Goal: Task Accomplishment & Management: Use online tool/utility

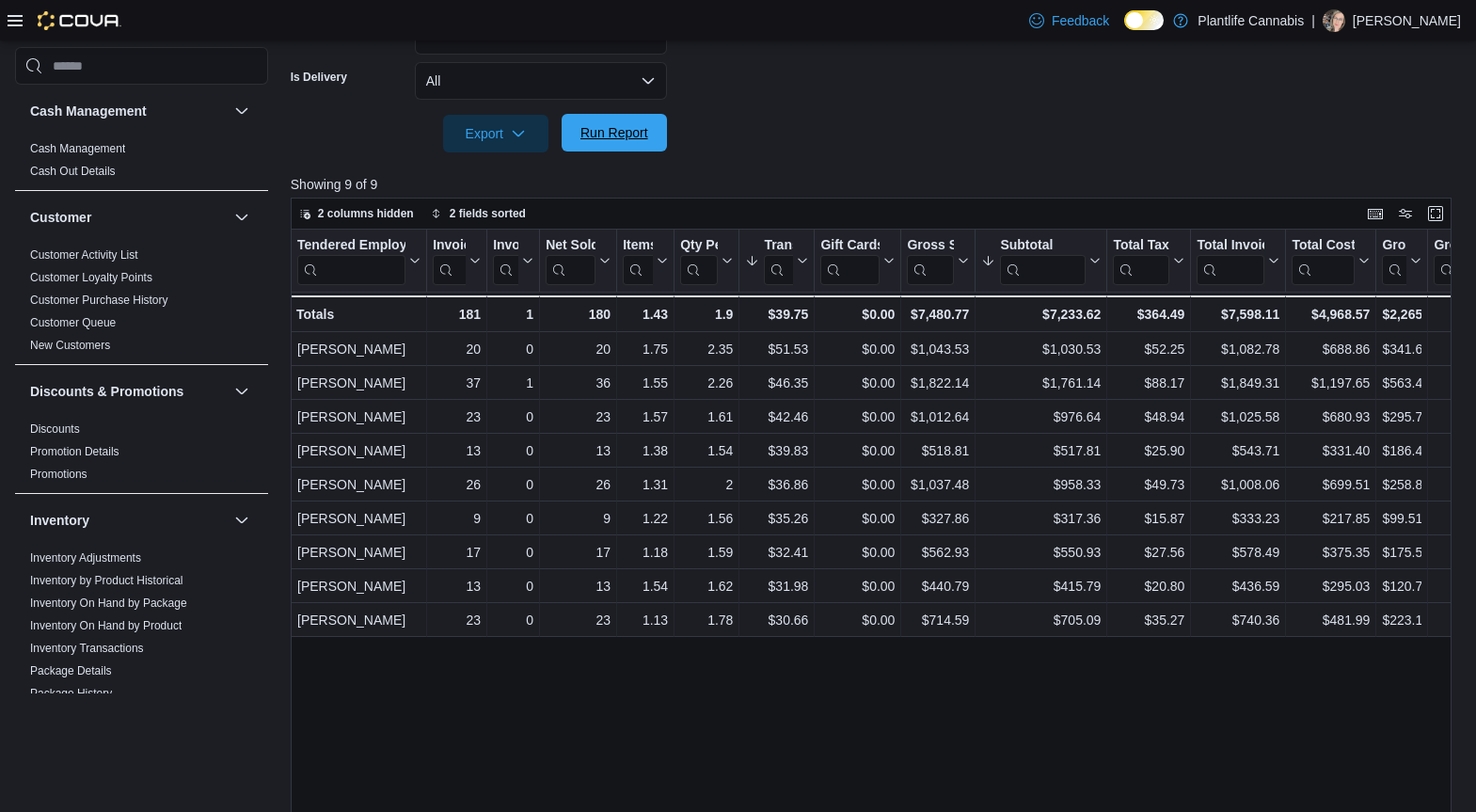
scroll to position [711, 0]
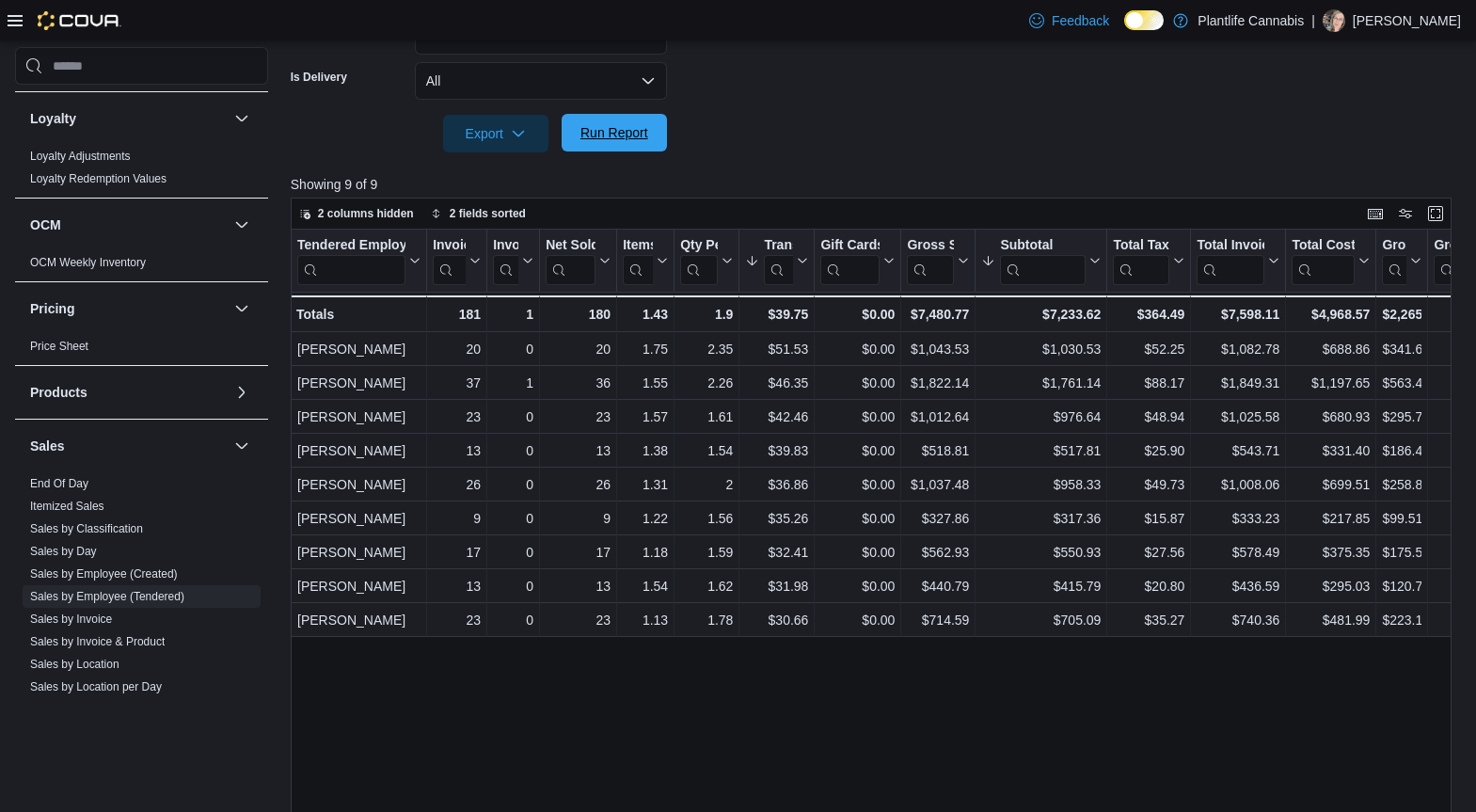
click at [640, 143] on span "Run Report" at bounding box center [615, 133] width 83 height 38
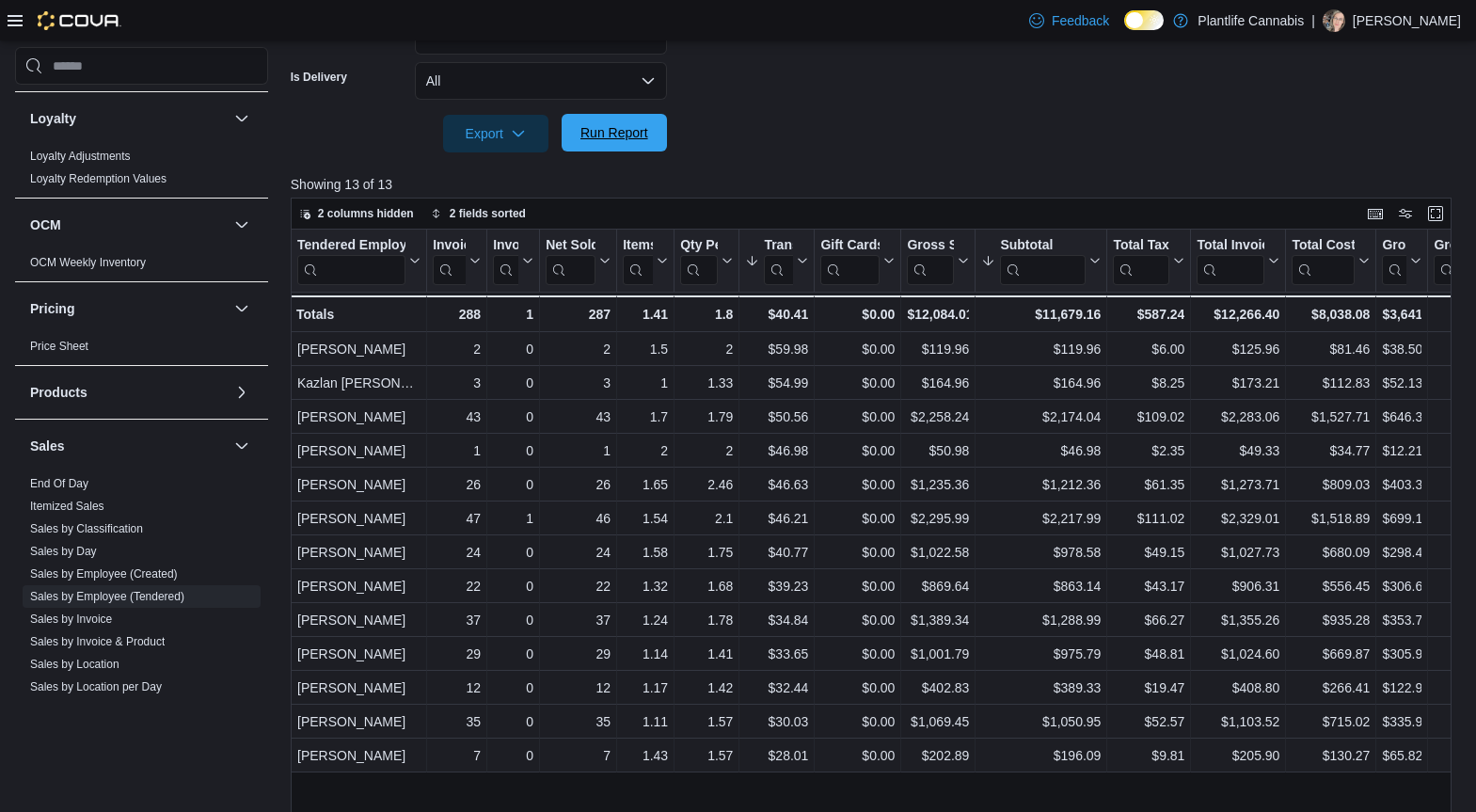
click at [640, 134] on span "Run Report" at bounding box center [615, 132] width 68 height 19
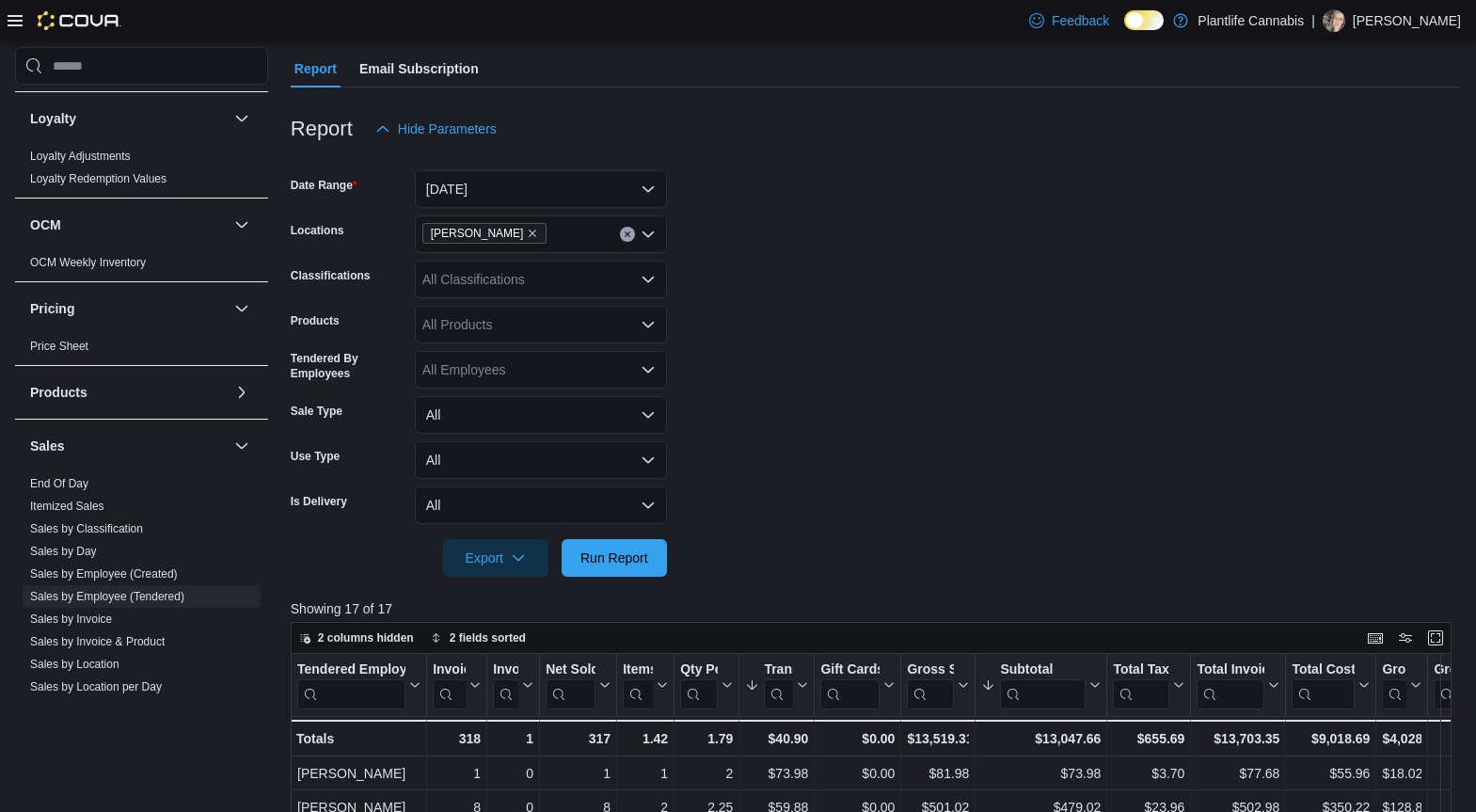
scroll to position [161, 0]
click at [530, 236] on icon "Remove Ashton from selection in this group" at bounding box center [534, 234] width 8 height 8
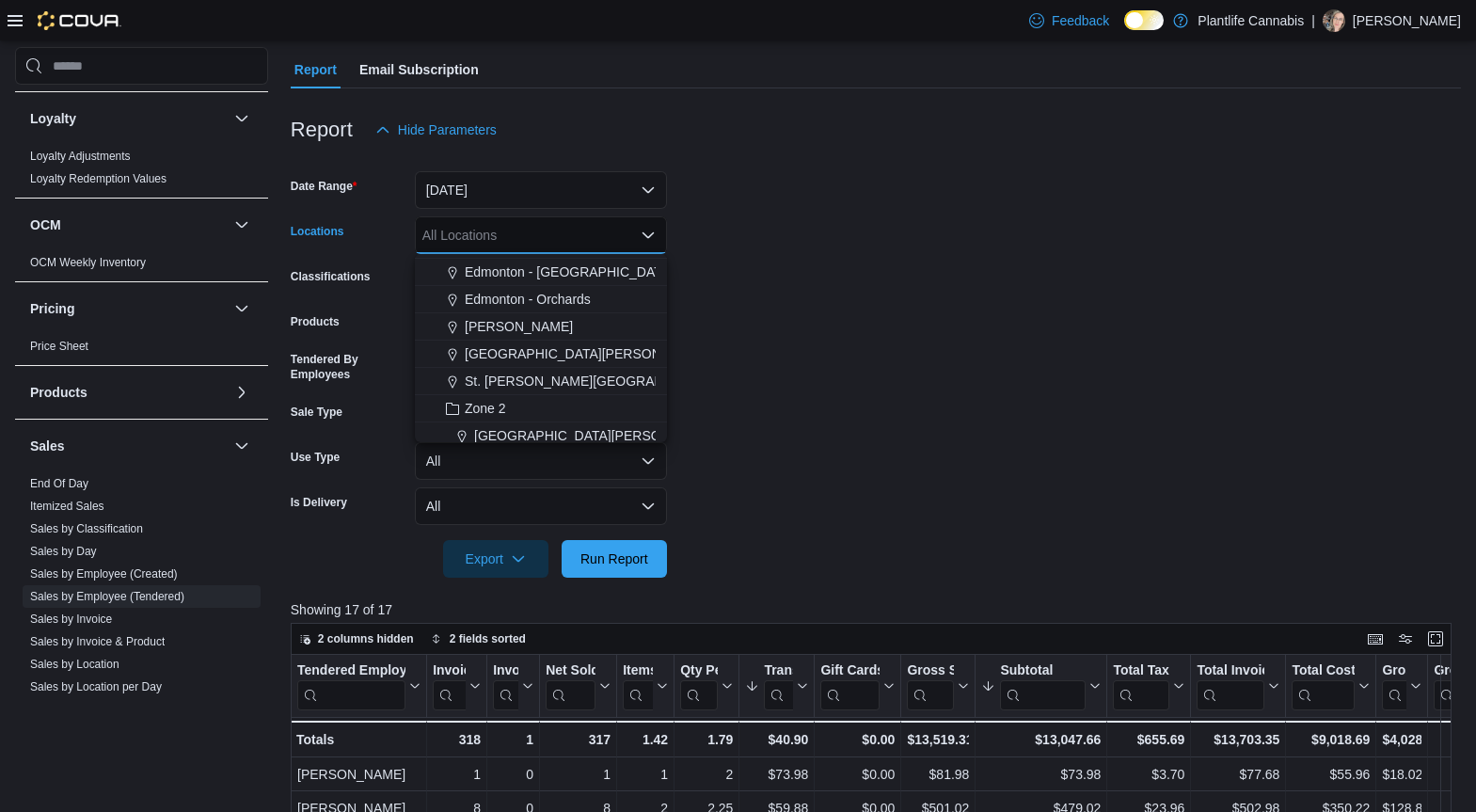
scroll to position [173, 0]
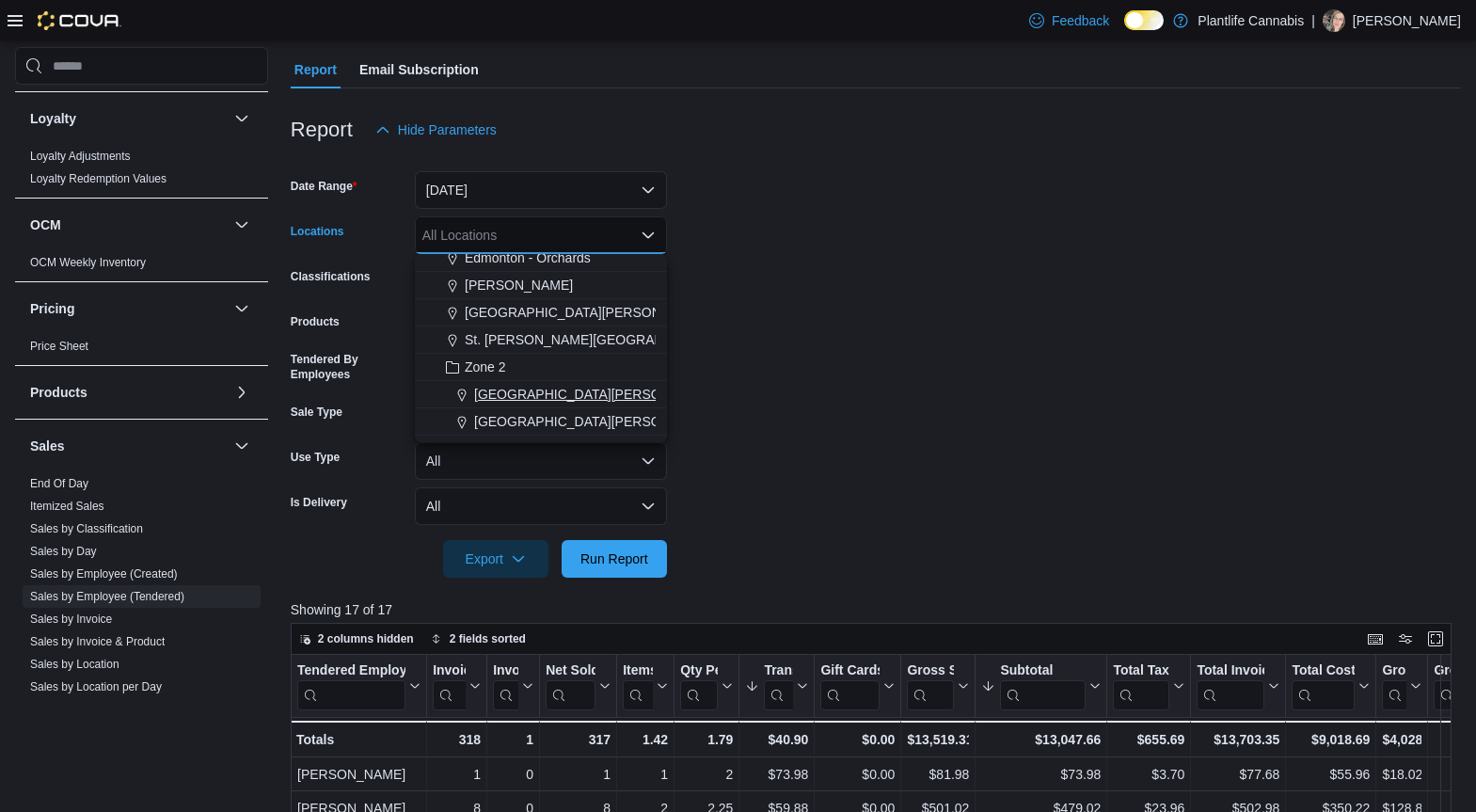
click at [594, 392] on span "[GEOGRAPHIC_DATA][PERSON_NAME] - [GEOGRAPHIC_DATA]" at bounding box center [670, 394] width 394 height 19
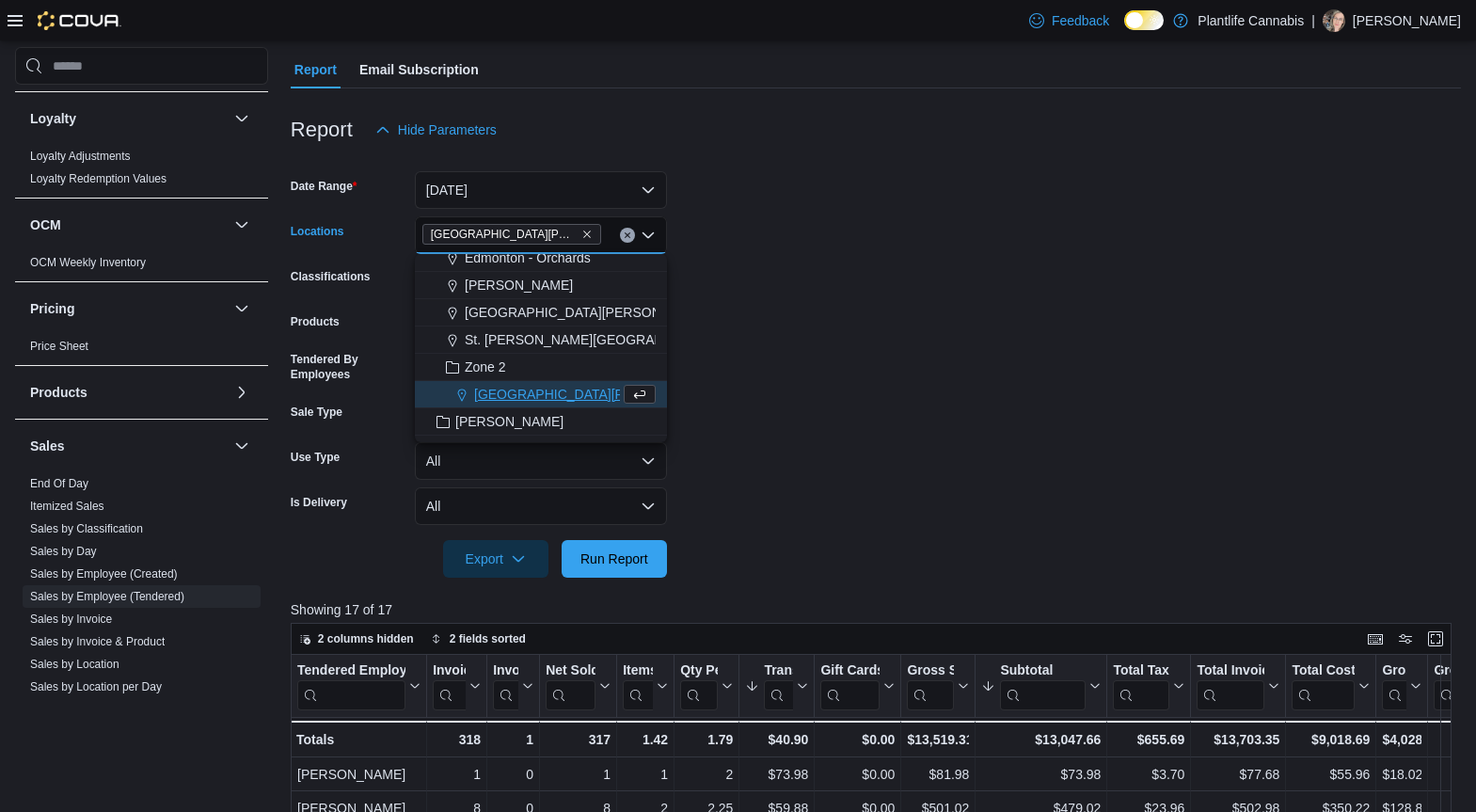
click at [872, 279] on form "Date Range [DATE] Locations [GEOGRAPHIC_DATA][PERSON_NAME] - [GEOGRAPHIC_DATA] …" at bounding box center [875, 363] width 1170 height 429
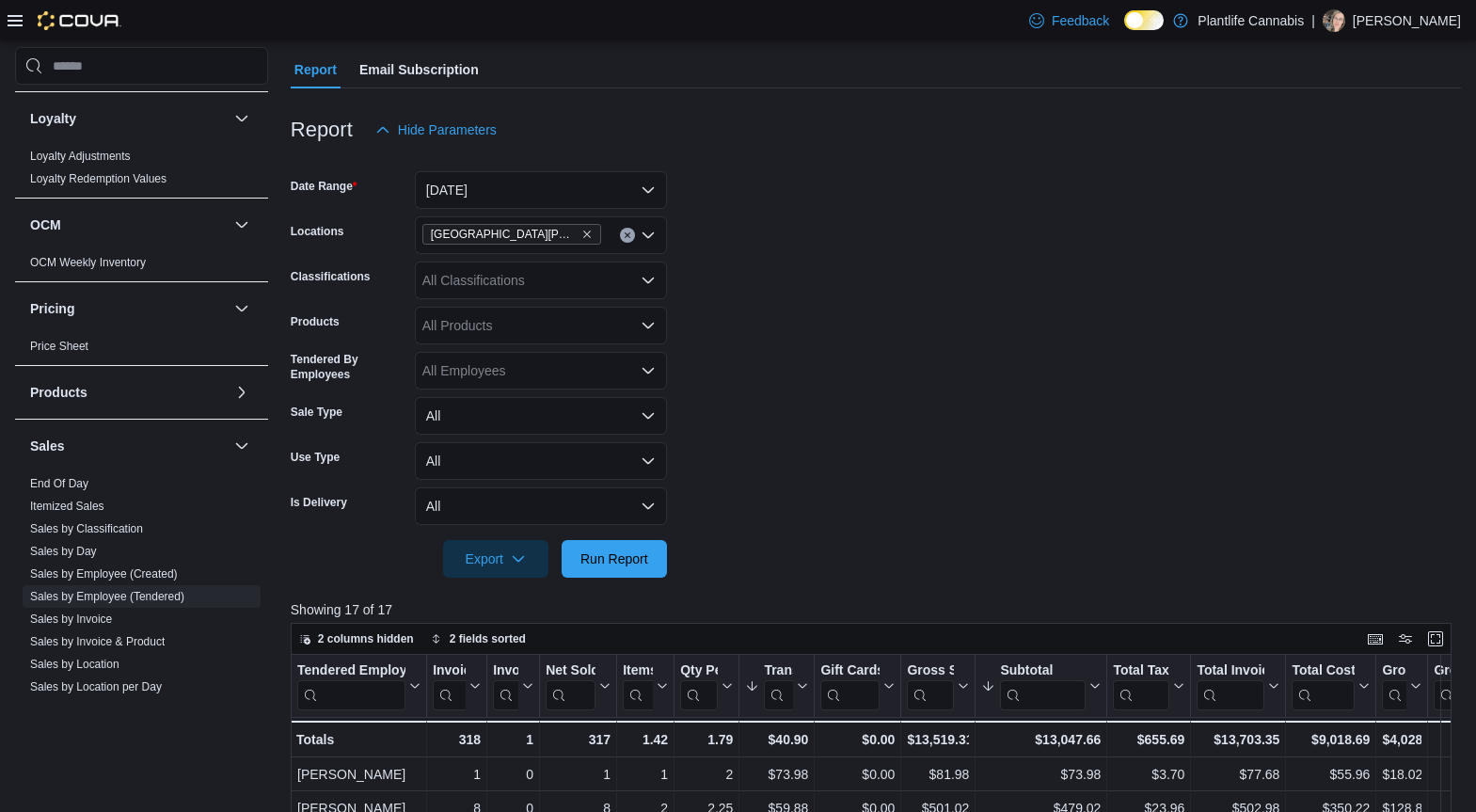
click at [539, 290] on div "All Classifications" at bounding box center [540, 280] width 252 height 38
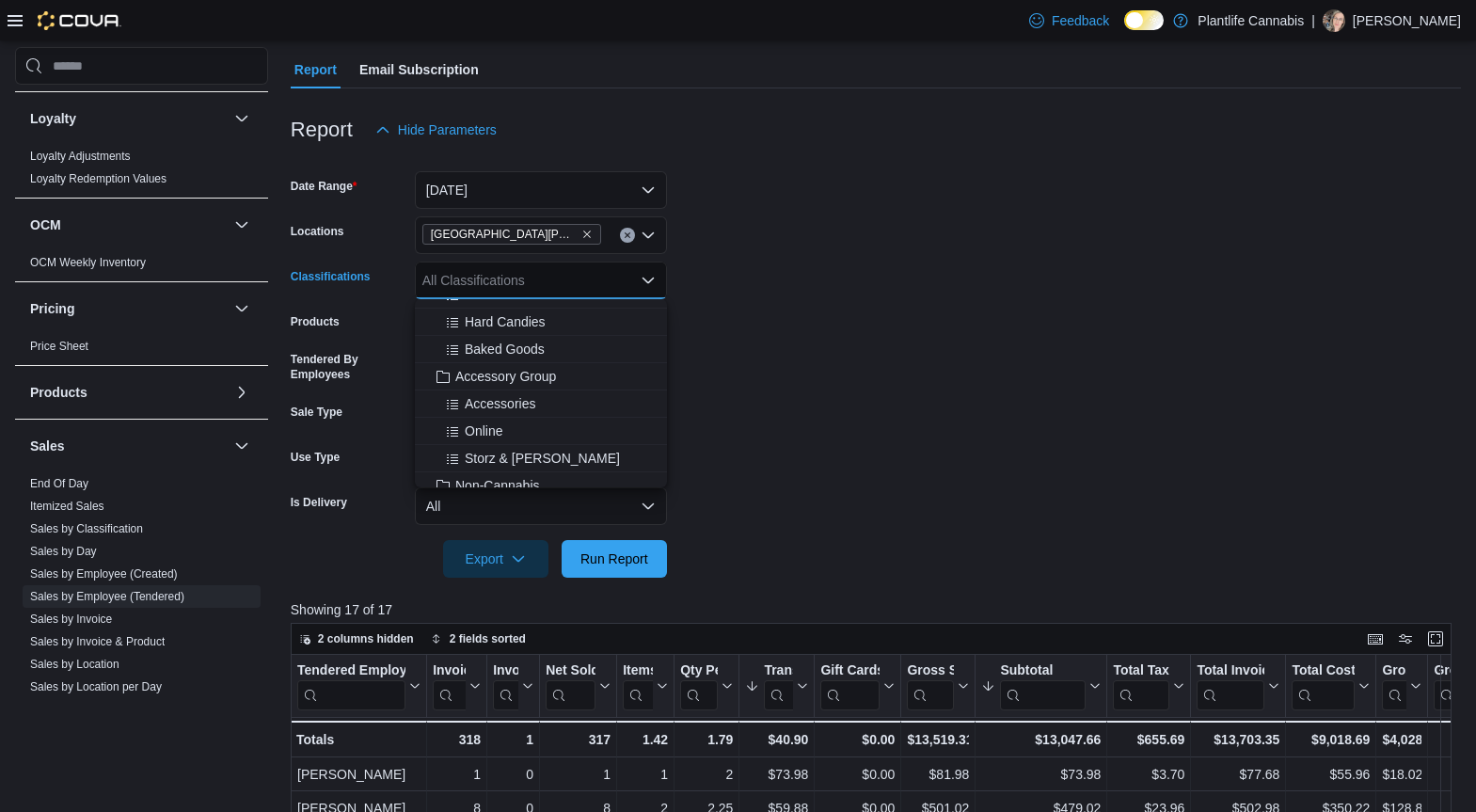
scroll to position [211, 0]
click at [540, 379] on span "Accessory Group" at bounding box center [505, 373] width 101 height 19
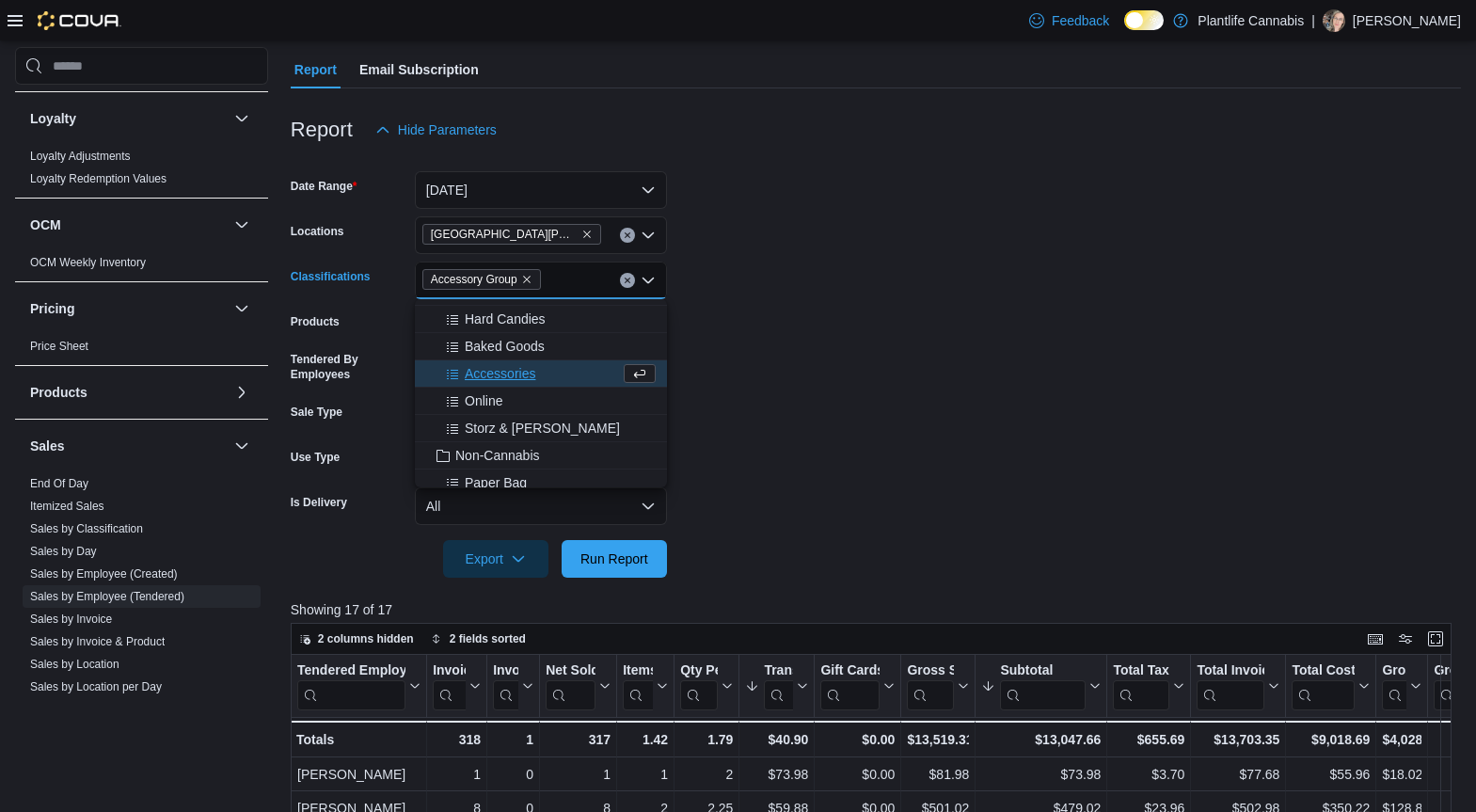
click at [897, 379] on form "Date Range [DATE] Locations [GEOGRAPHIC_DATA][PERSON_NAME] - [GEOGRAPHIC_DATA] …" at bounding box center [875, 363] width 1170 height 429
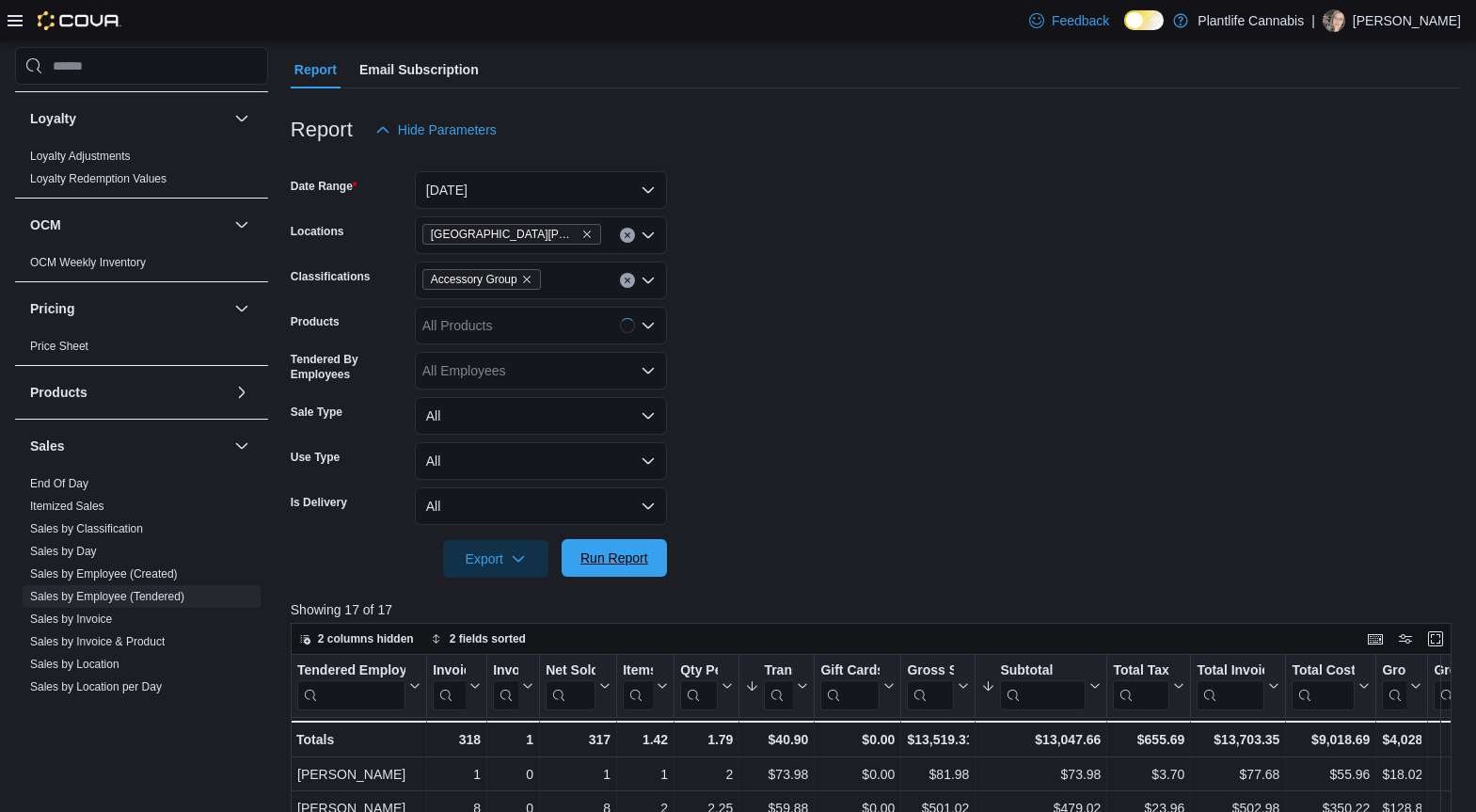
click at [644, 562] on span "Run Report" at bounding box center [615, 558] width 68 height 19
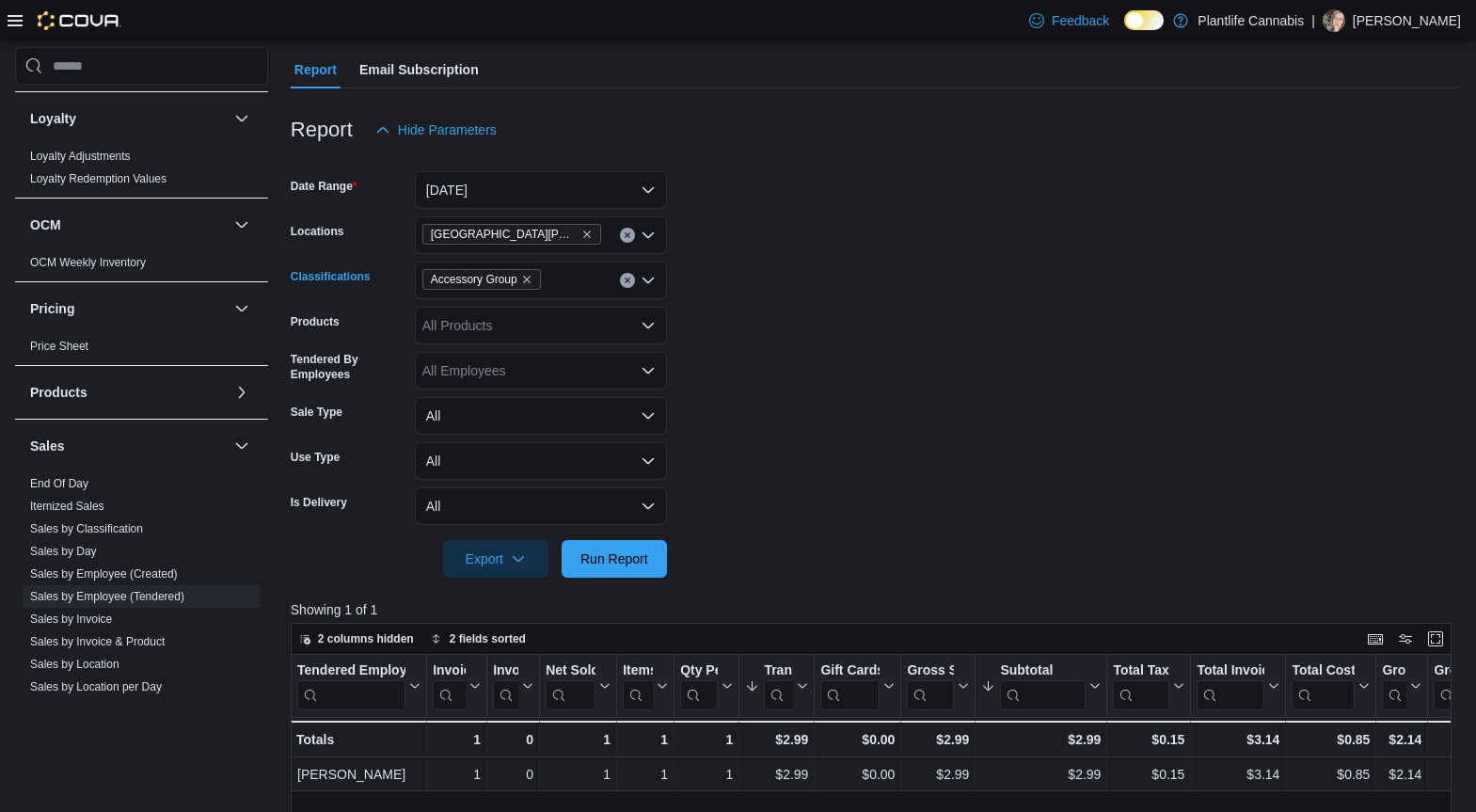
click at [622, 286] on button "Clear input" at bounding box center [627, 280] width 15 height 15
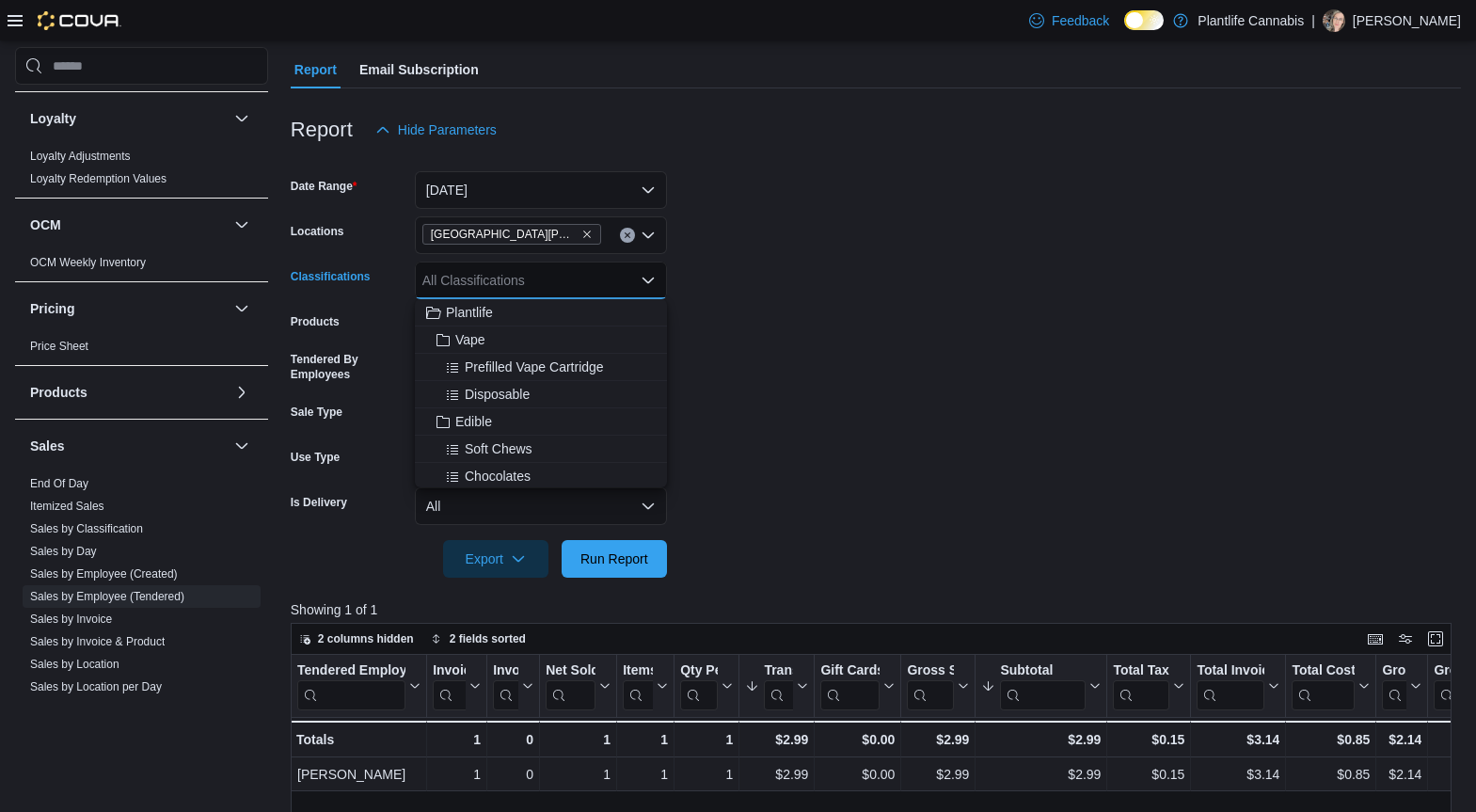
click at [994, 231] on form "Date Range [DATE] Locations [GEOGRAPHIC_DATA][PERSON_NAME] - [GEOGRAPHIC_DATA] …" at bounding box center [875, 363] width 1170 height 429
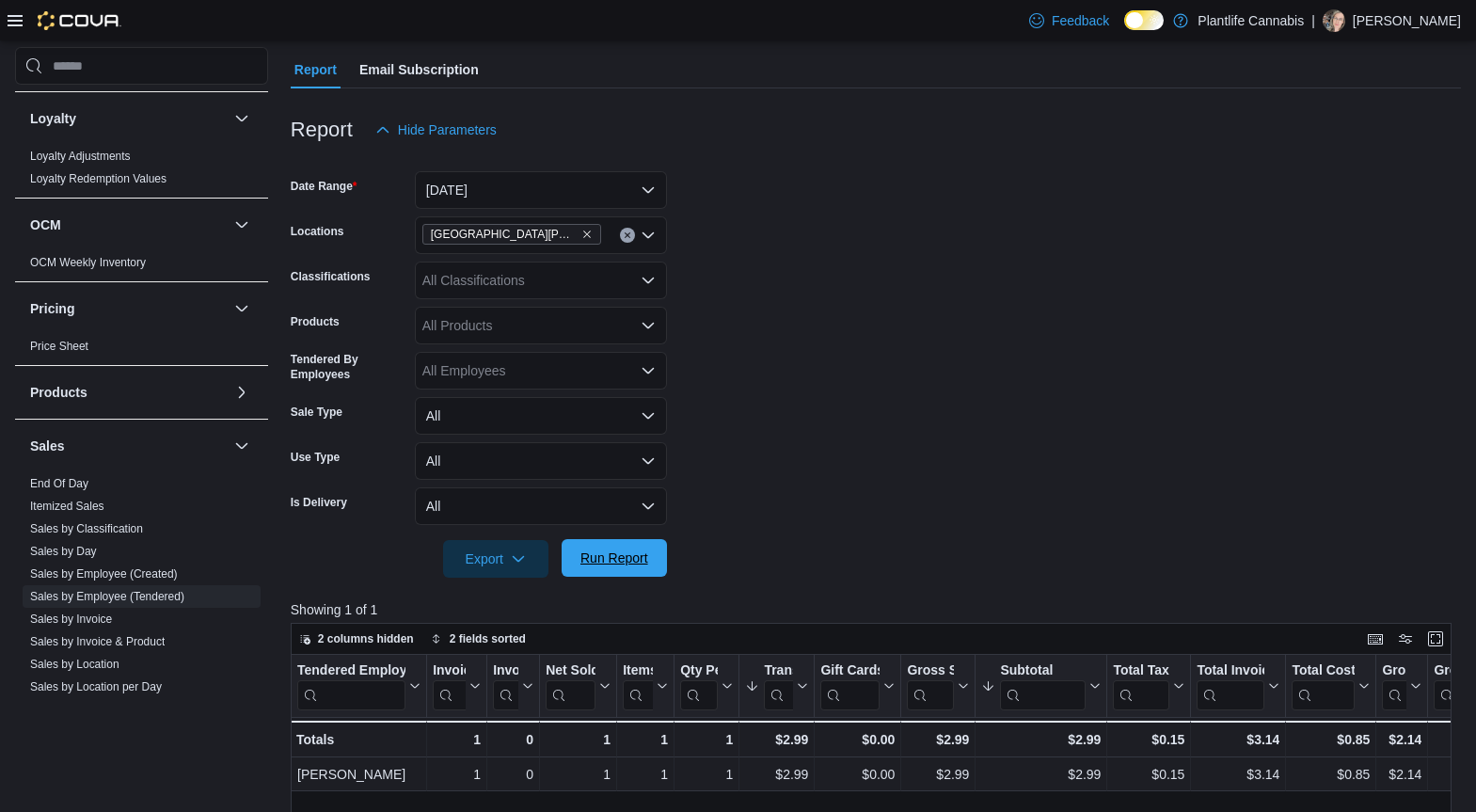
click at [631, 563] on span "Run Report" at bounding box center [615, 558] width 68 height 19
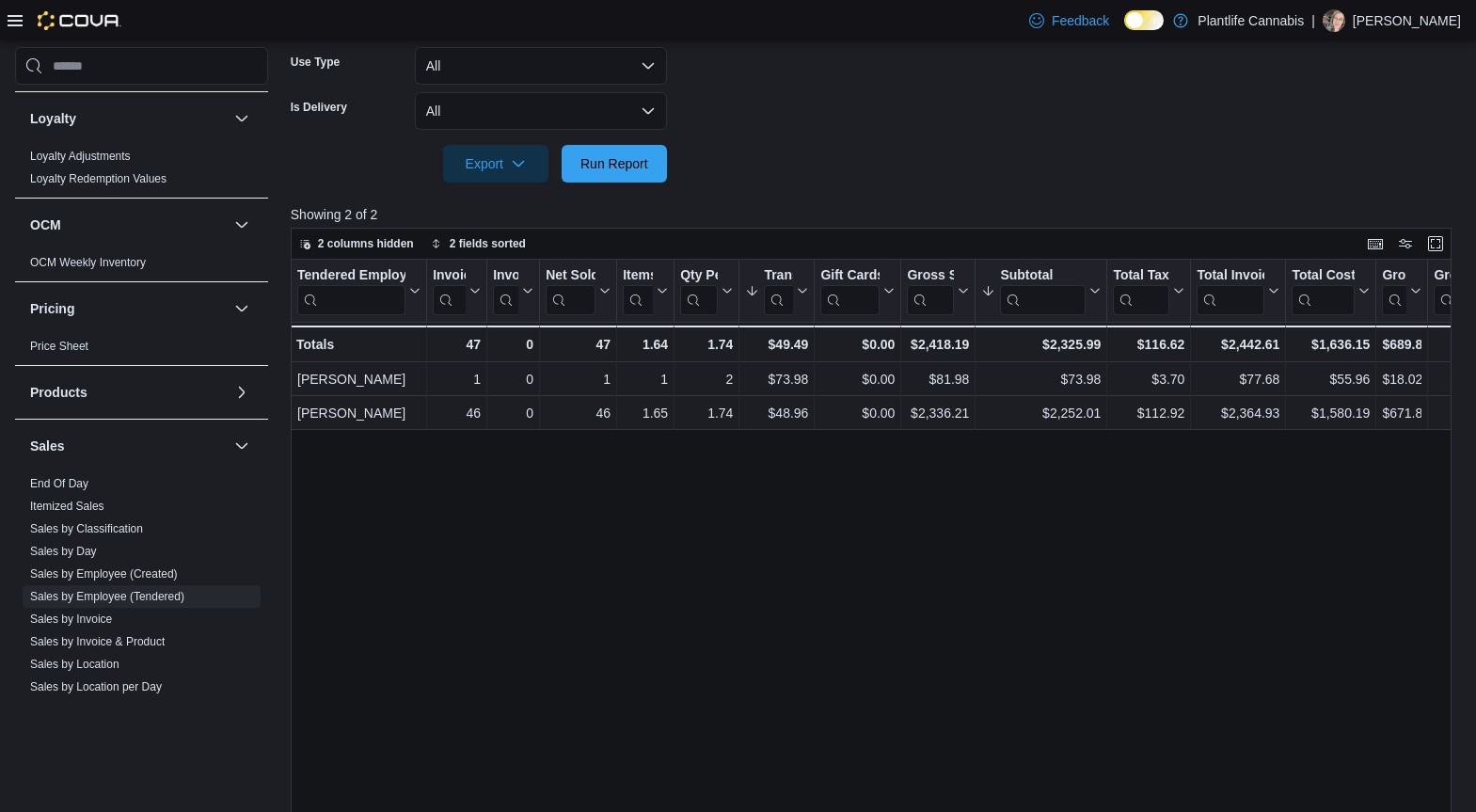
scroll to position [540, 0]
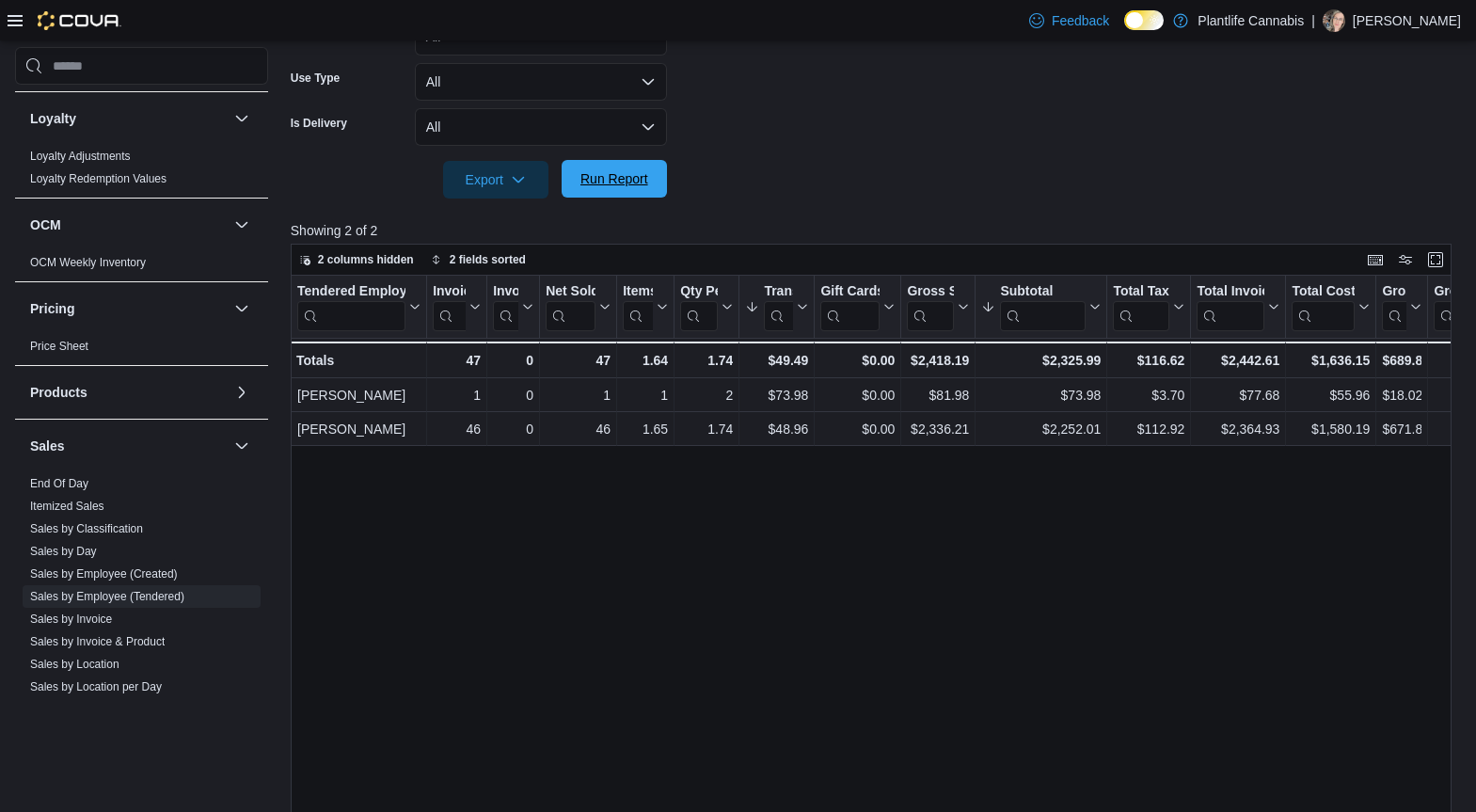
click at [650, 188] on span "Run Report" at bounding box center [615, 178] width 83 height 38
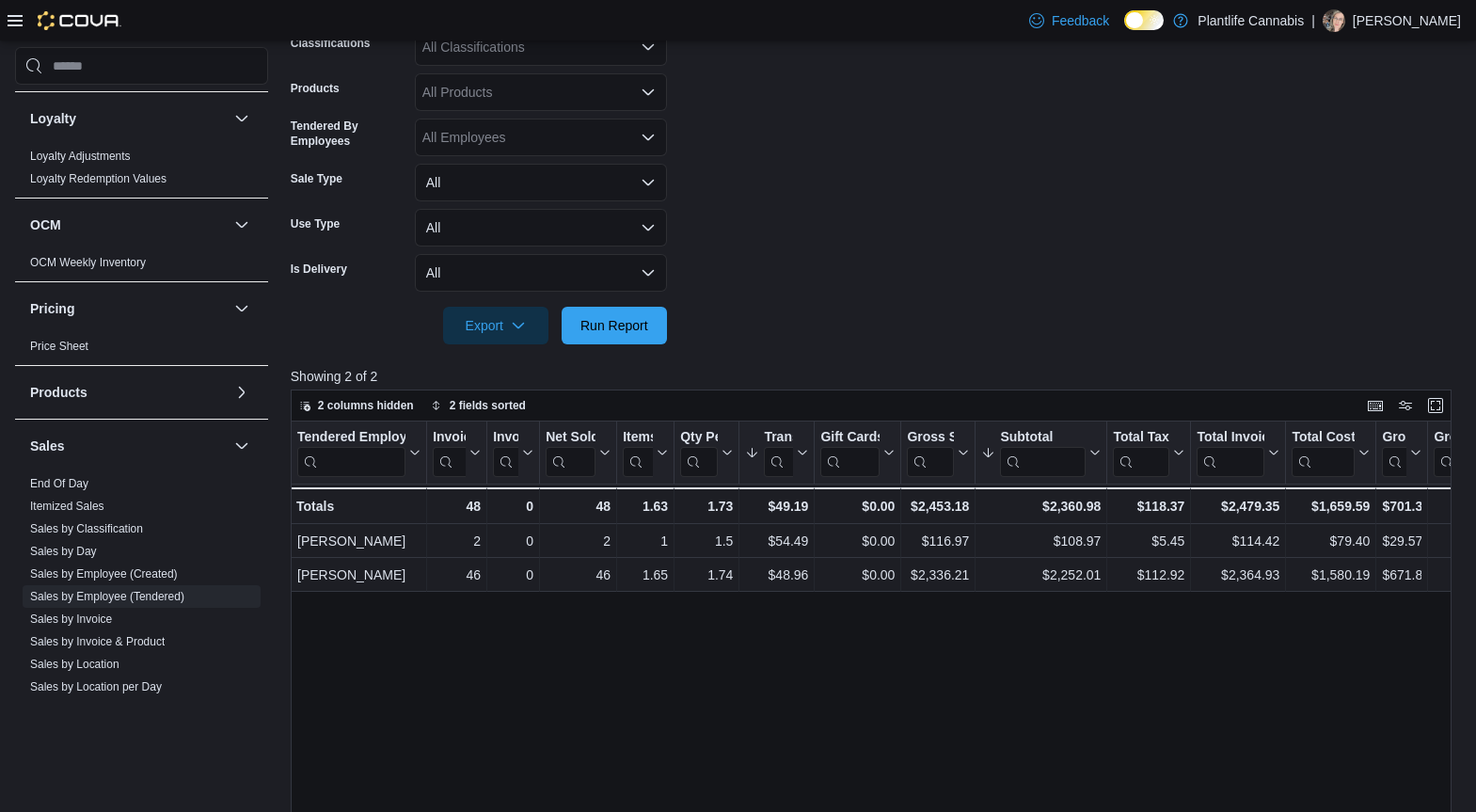
scroll to position [210, 0]
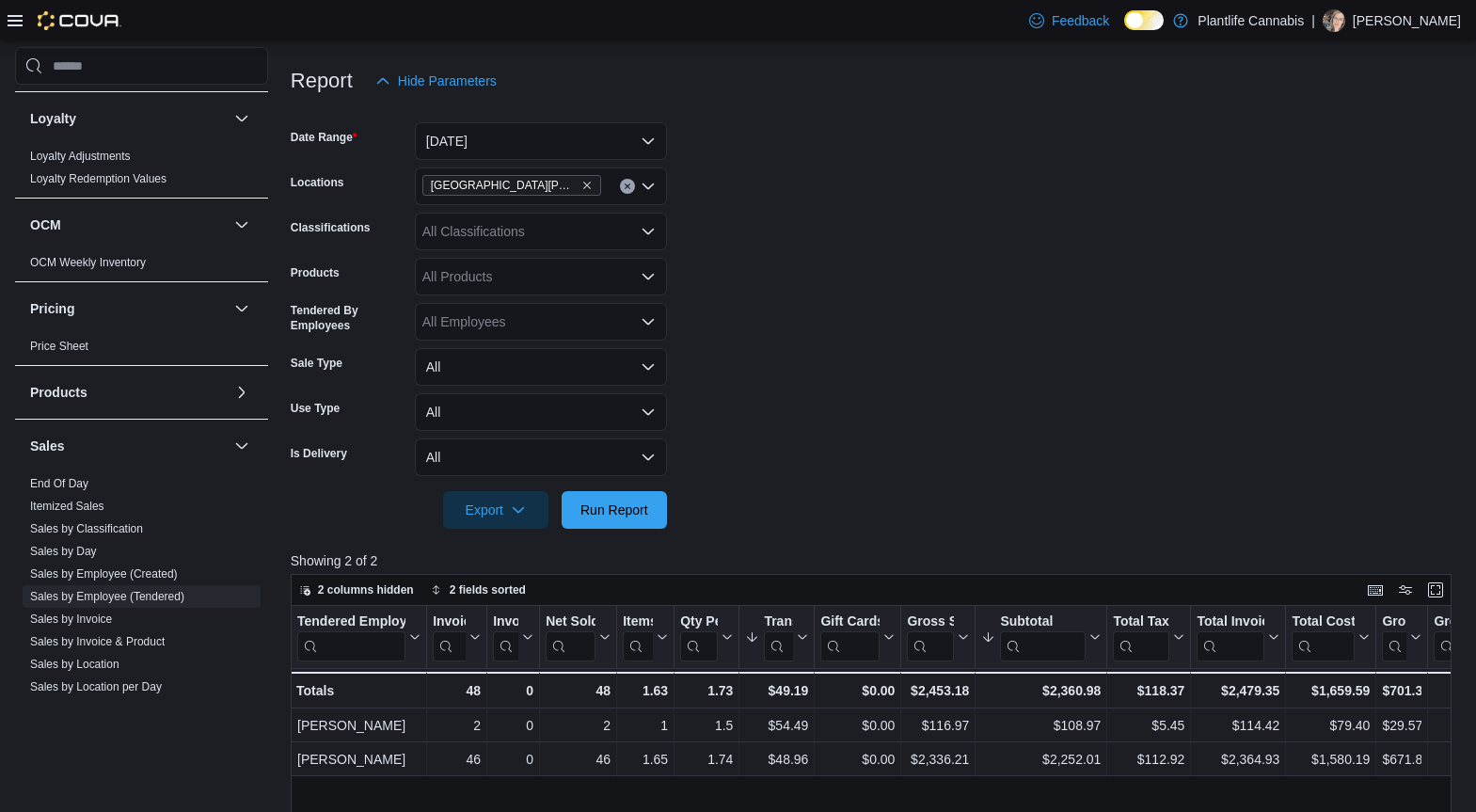
click at [940, 257] on form "Date Range [DATE] Locations [GEOGRAPHIC_DATA][PERSON_NAME] - Eagle Ridge Classi…" at bounding box center [875, 314] width 1170 height 429
